Goal: Task Accomplishment & Management: Use online tool/utility

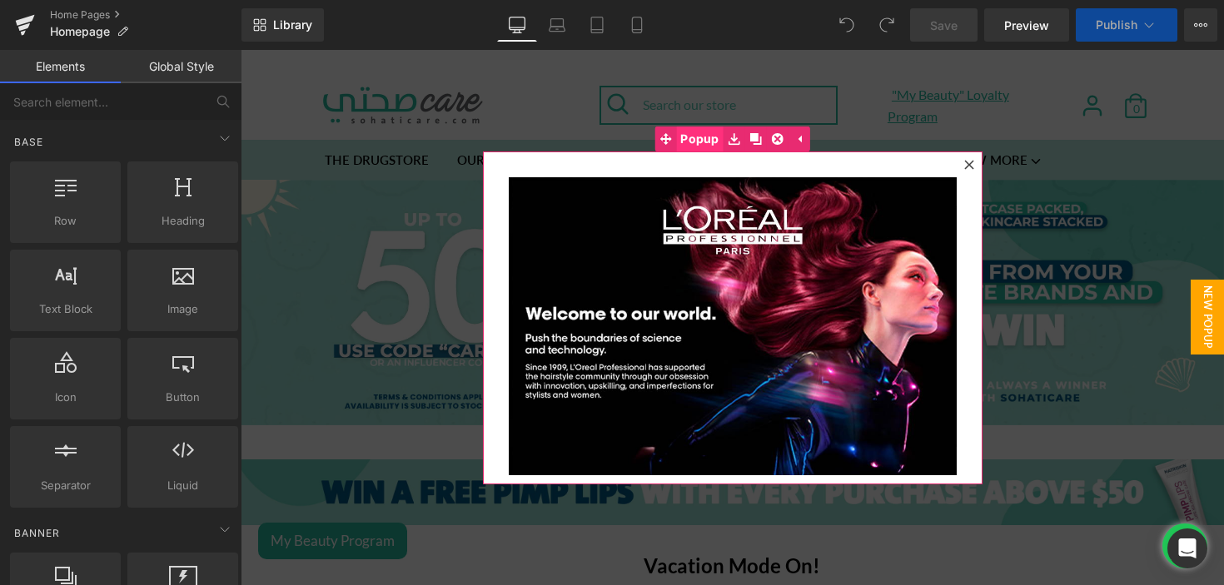
click at [707, 138] on span "Popup" at bounding box center [699, 139] width 47 height 25
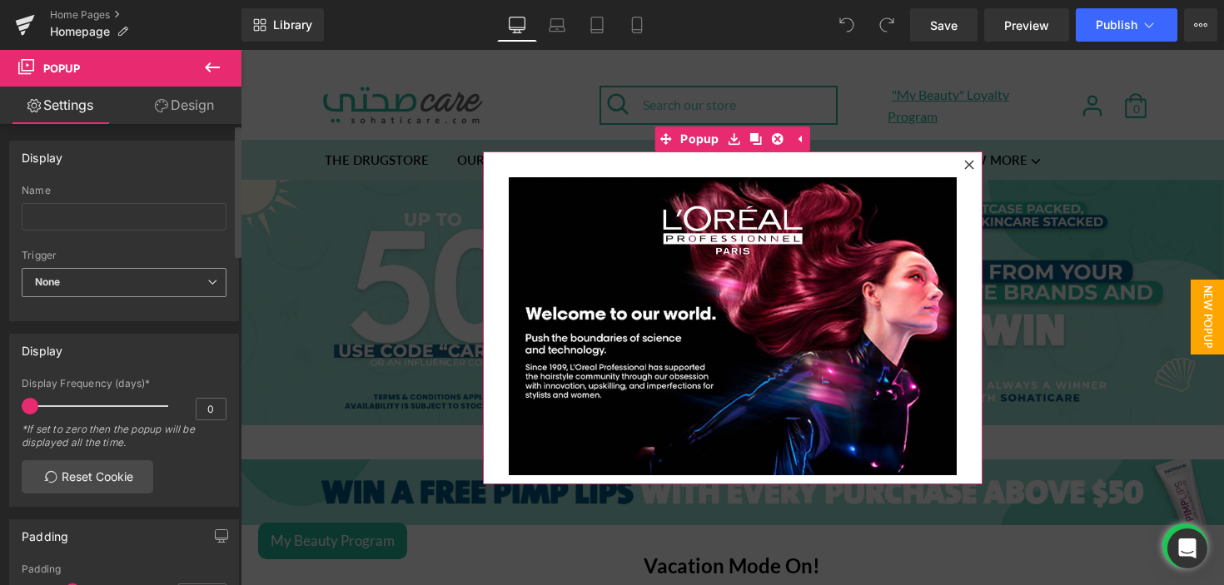
click at [129, 274] on span "None" at bounding box center [124, 282] width 205 height 29
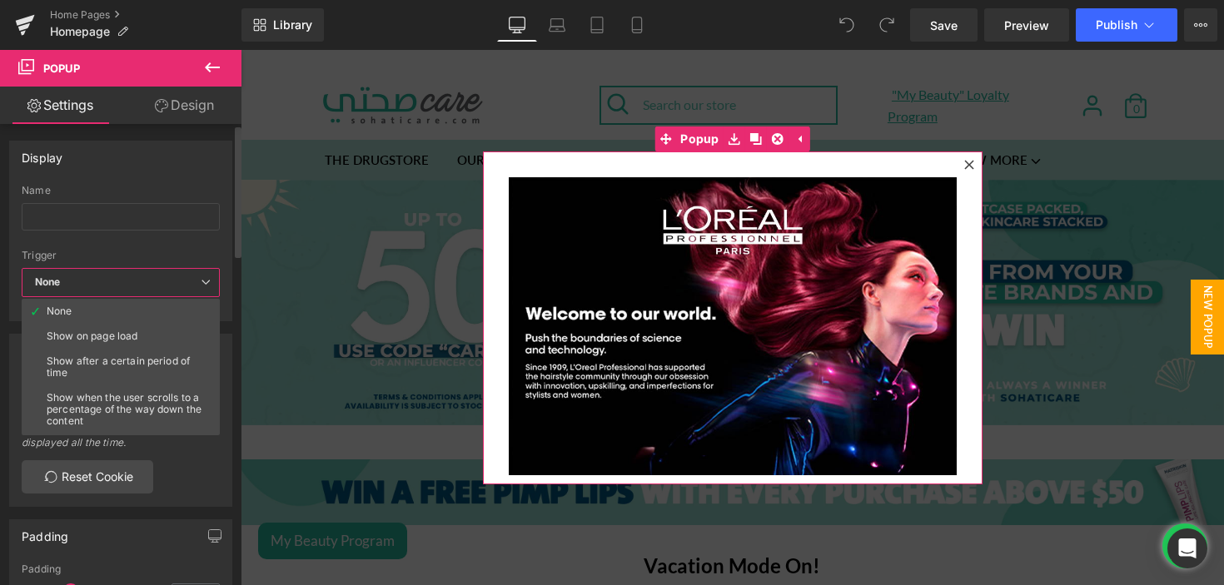
click at [191, 286] on span "None" at bounding box center [121, 282] width 198 height 29
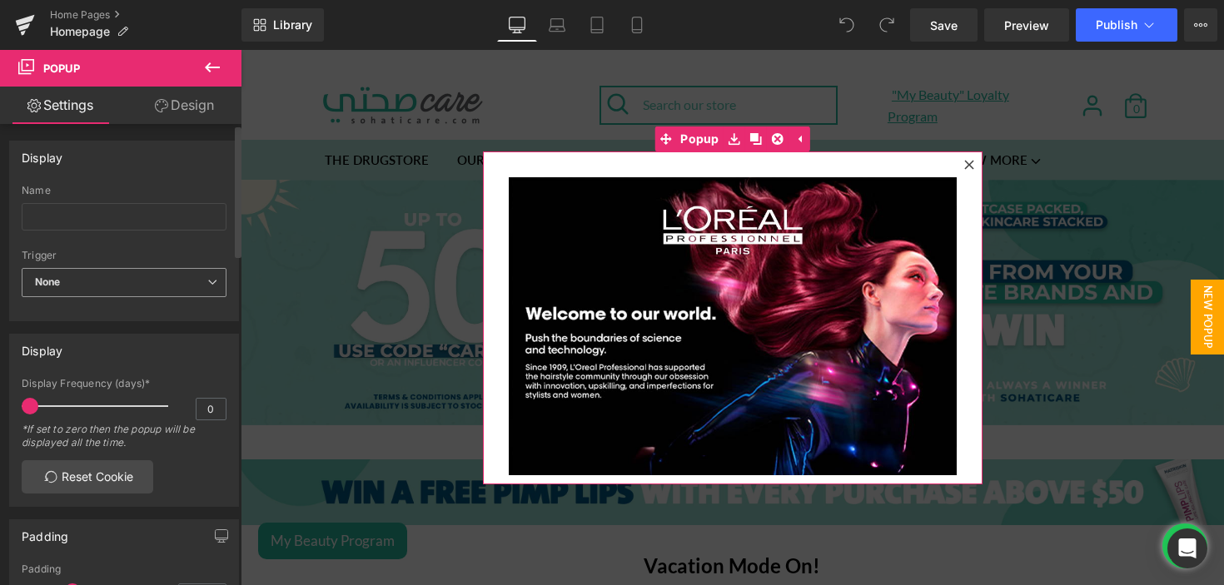
click at [126, 284] on span "None" at bounding box center [124, 282] width 205 height 29
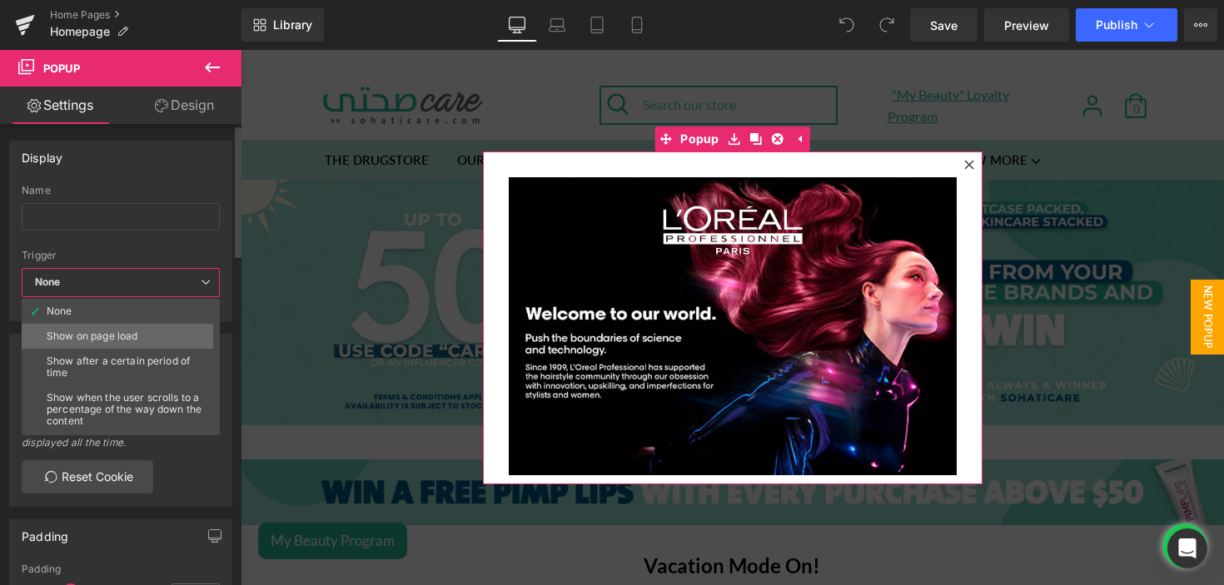
click at [111, 335] on div "Show on page load" at bounding box center [92, 336] width 91 height 12
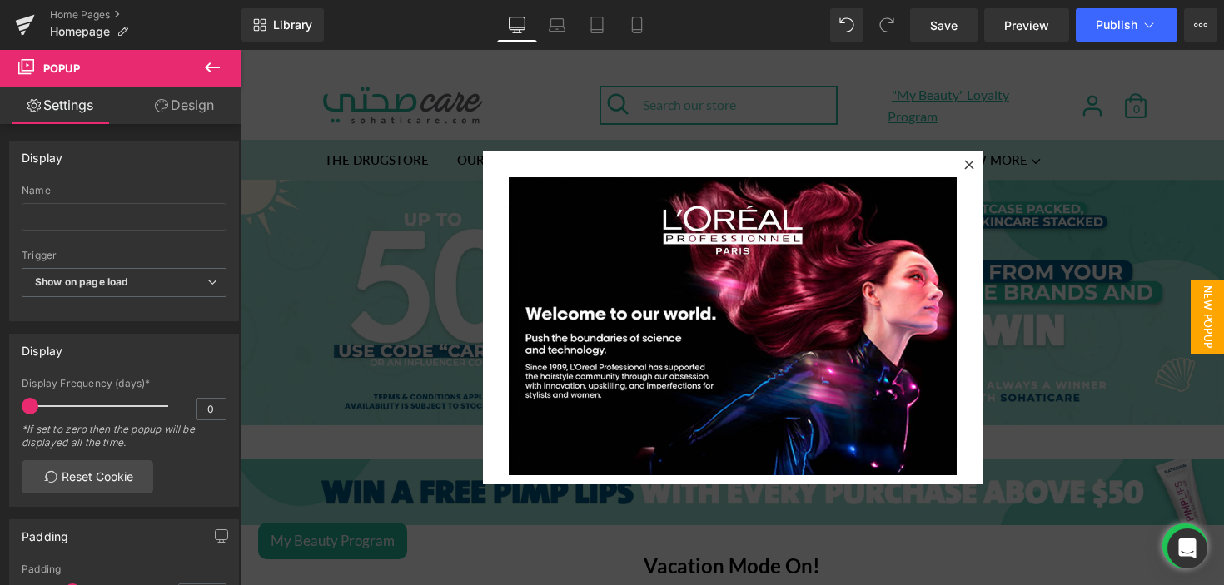
click at [209, 73] on icon at bounding box center [212, 67] width 20 height 20
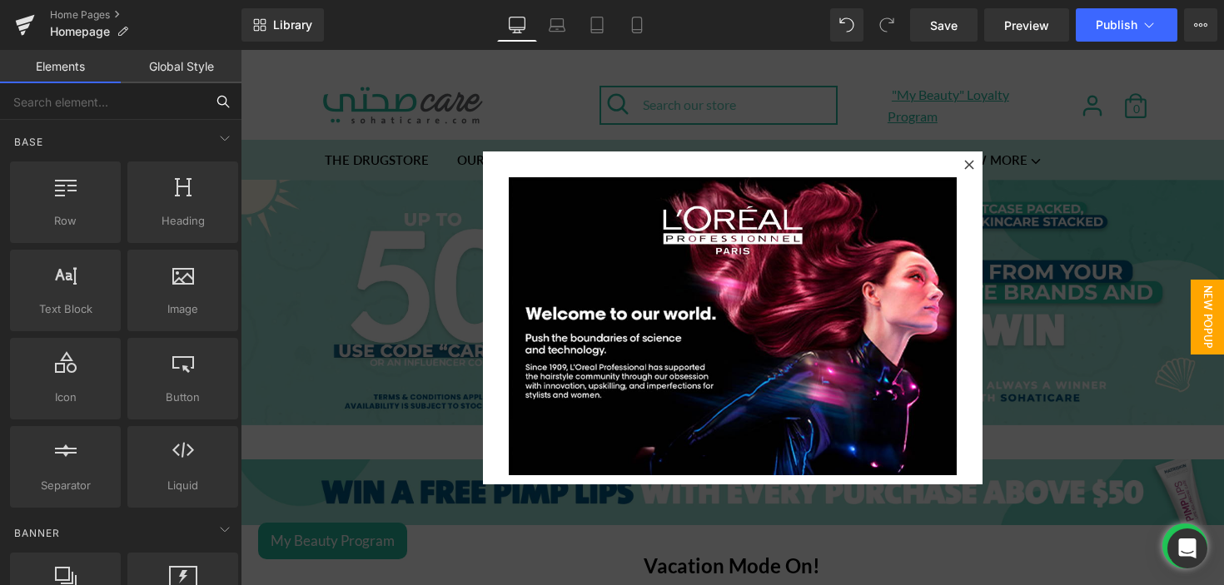
click at [140, 107] on input "text" at bounding box center [102, 101] width 205 height 37
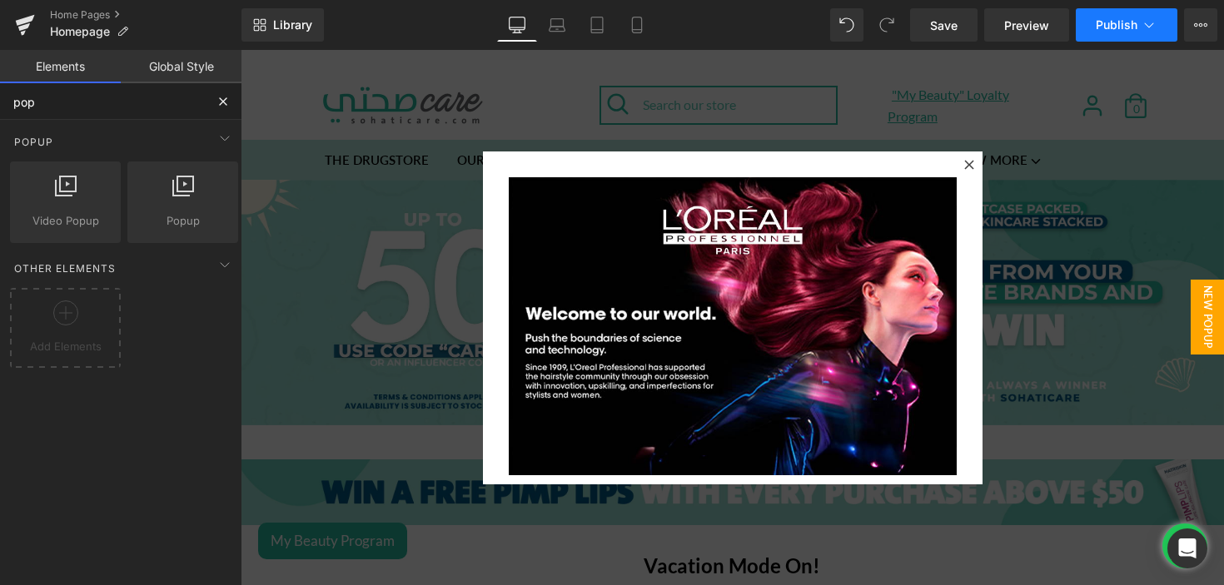
type input "pop"
click at [1091, 16] on button "Publish" at bounding box center [1127, 24] width 102 height 33
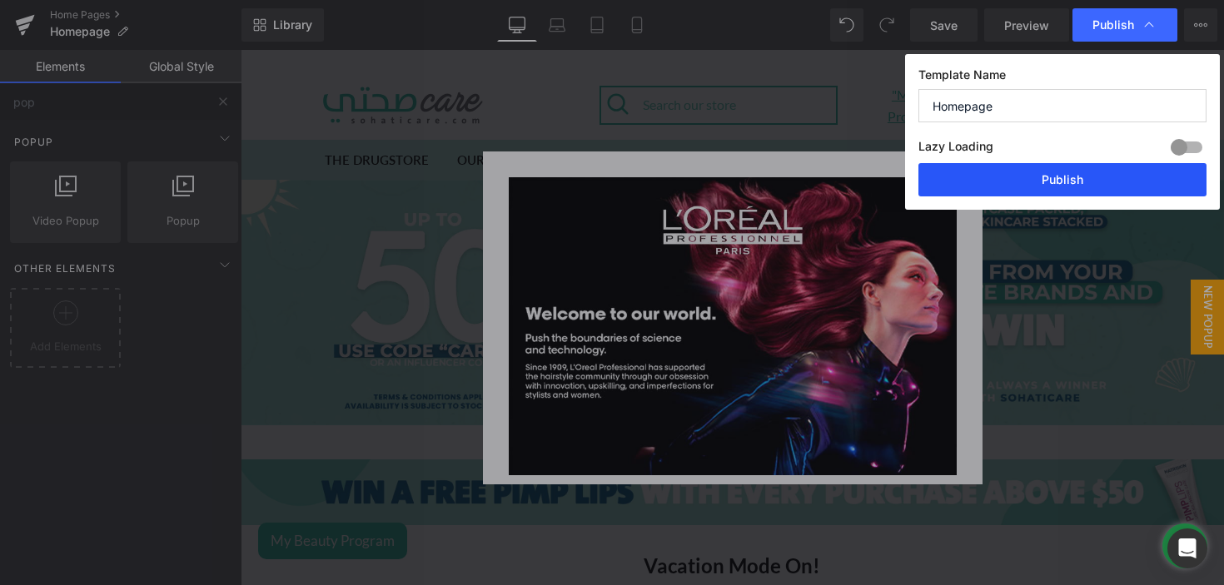
click at [1046, 185] on button "Publish" at bounding box center [1062, 179] width 288 height 33
